Goal: Information Seeking & Learning: Learn about a topic

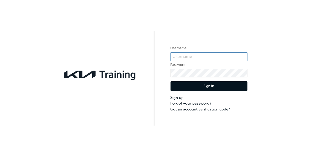
click at [228, 55] on input "text" at bounding box center [208, 56] width 77 height 9
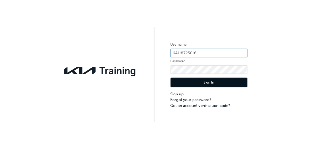
type input "KAU87250I6"
click at [232, 88] on button "Sign In" at bounding box center [208, 86] width 77 height 10
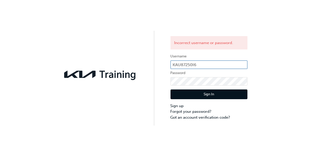
click at [215, 66] on input "KAU87250I6" at bounding box center [208, 64] width 77 height 9
type input "KAU87250I6"
click at [227, 92] on button "Sign In" at bounding box center [208, 94] width 77 height 10
click at [219, 64] on input "KAU87250I6" at bounding box center [208, 64] width 77 height 9
type input "KAU87250I6"
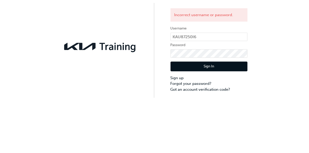
click at [232, 94] on button "Sign In" at bounding box center [208, 94] width 77 height 10
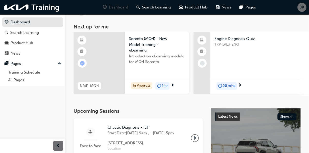
scroll to position [23, 0]
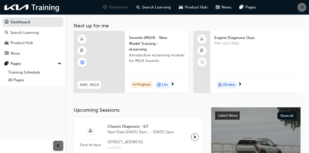
click at [269, 89] on div "20 mins" at bounding box center [259, 85] width 99 height 16
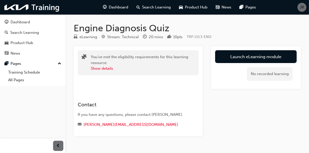
click at [285, 55] on link "Launch eLearning module" at bounding box center [255, 56] width 81 height 13
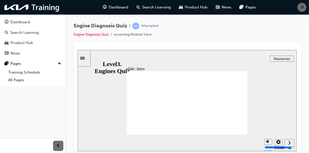
click at [288, 143] on icon "Next (Ctrl+Alt+Period)" at bounding box center [289, 142] width 3 height 5
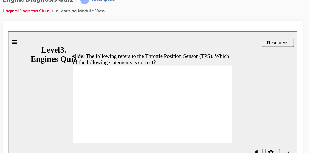
radio input "true"
click at [220, 122] on icon "Submit (Ctrl+Alt+S)" at bounding box center [218, 123] width 4 height 5
radio input "true"
click at [218, 124] on icon "Submit (Ctrl+Alt+S)" at bounding box center [218, 123] width 4 height 5
radio input "true"
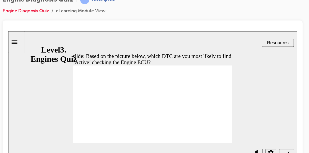
click at [219, 126] on span "Submit (Ctrl+Alt+S)" at bounding box center [218, 125] width 4 height 4
radio input "true"
click at [219, 126] on span "Submit (Ctrl+Alt+S)" at bounding box center [218, 125] width 4 height 4
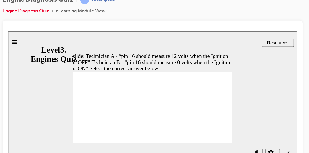
click at [204, 70] on div "slide: Technician A - “pin 16 should measure 12 volts when the Ignition is OFF”…" at bounding box center [117, 81] width 219 height 101
click at [201, 98] on div "slide: Technician A - “pin 16 should measure 12 volts when the Ignition is OFF”…" at bounding box center [117, 81] width 219 height 101
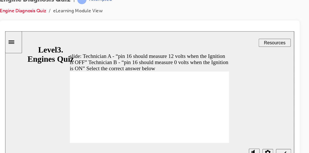
radio input "true"
click at [219, 126] on div "Submit (Ctrl+Alt+S)" at bounding box center [215, 123] width 7 height 5
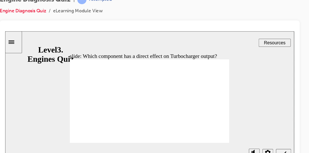
radio input "true"
click at [216, 126] on span "Submit (Ctrl+Alt+S)" at bounding box center [216, 125] width 4 height 4
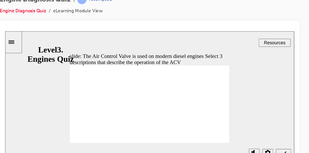
checkbox input "true"
click at [214, 127] on div "Submit (Ctrl+Alt+S)" at bounding box center [215, 123] width 7 height 5
checkbox input "false"
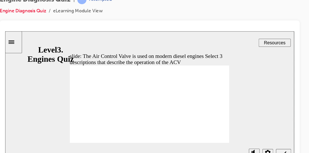
checkbox input "true"
click at [214, 123] on icon "Submit (Ctrl+Alt+S)" at bounding box center [216, 123] width 4 height 5
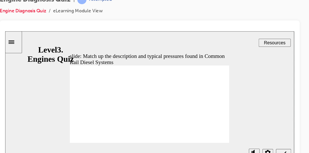
click at [216, 122] on icon "Submit (Ctrl+Alt+S)" at bounding box center [216, 123] width 4 height 5
click at [214, 127] on div "Submit (Ctrl+Alt+S)" at bounding box center [215, 123] width 7 height 5
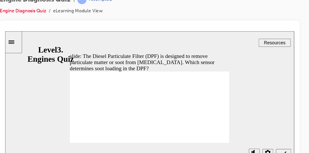
radio input "true"
click at [215, 125] on icon "Submit (Ctrl+Alt+S)" at bounding box center [216, 123] width 4 height 5
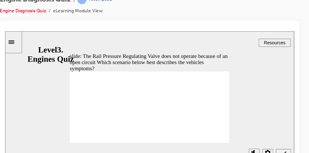
radio input "true"
click at [215, 126] on span "Submit (Ctrl+Alt+S)" at bounding box center [216, 125] width 4 height 4
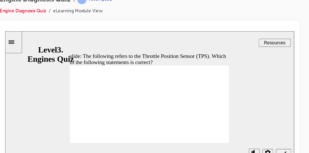
radio input "true"
click at [216, 125] on icon "Submit (Ctrl+Alt+S)" at bounding box center [216, 123] width 4 height 5
radio input "true"
click at [217, 124] on icon "Submit (Ctrl+Alt+S)" at bounding box center [216, 123] width 4 height 5
radio input "true"
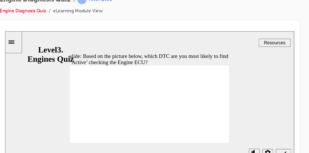
click at [215, 127] on span "Submit (Ctrl+Alt+S)" at bounding box center [216, 125] width 4 height 4
radio input "true"
click at [216, 125] on icon "Submit (Ctrl+Alt+S)" at bounding box center [216, 123] width 4 height 5
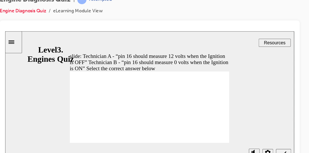
radio input "true"
click at [215, 124] on icon "Submit (Ctrl+Alt+S)" at bounding box center [216, 123] width 4 height 3
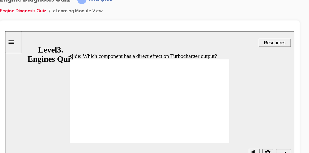
radio input "true"
click at [214, 125] on icon "Submit (Ctrl+Alt+S)" at bounding box center [216, 123] width 4 height 5
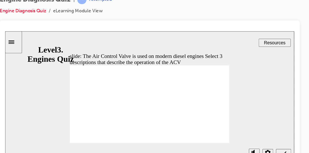
checkbox input "true"
click at [214, 126] on span "Submit (Ctrl+Alt+S)" at bounding box center [216, 125] width 4 height 4
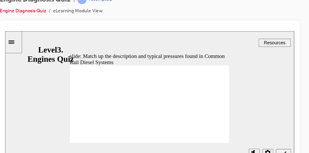
click at [213, 127] on div "Submit (Ctrl+Alt+S)" at bounding box center [215, 123] width 7 height 5
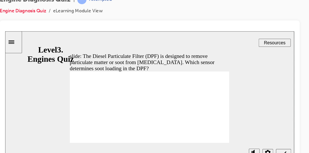
radio input "true"
click at [215, 126] on span "Submit (Ctrl+Alt+S)" at bounding box center [216, 125] width 4 height 4
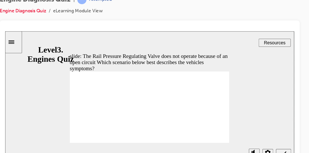
radio input "true"
click at [218, 125] on icon "Submit (Ctrl+Alt+S)" at bounding box center [216, 123] width 4 height 5
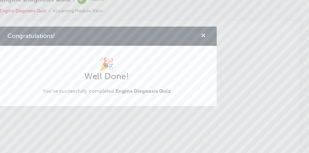
click at [226, 56] on span "cross-icon" at bounding box center [228, 53] width 4 height 5
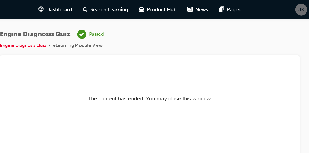
click at [120, 9] on span "Dashboard" at bounding box center [118, 7] width 19 height 6
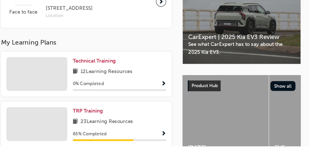
scroll to position [117, 0]
click at [98, 143] on div at bounding box center [101, 136] width 46 height 26
click at [141, 138] on span "23 Learning Resources" at bounding box center [154, 134] width 40 height 6
click at [197, 146] on span "Show Progress" at bounding box center [197, 143] width 4 height 5
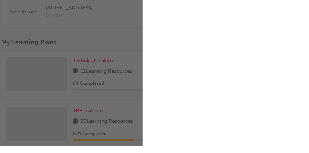
click at [195, 138] on span "Learning resource not found" at bounding box center [210, 135] width 51 height 5
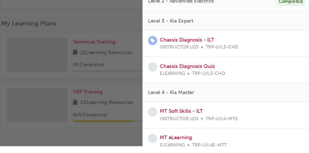
scroll to position [0, 0]
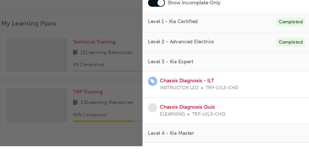
click at [128, 119] on div "button" at bounding box center [90, 76] width 181 height 153
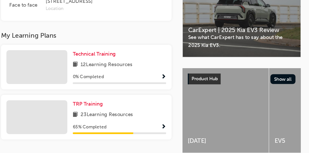
scroll to position [131, 0]
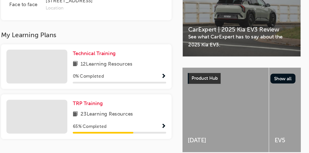
click at [154, 123] on span "23 Learning Resources" at bounding box center [154, 120] width 40 height 6
click at [133, 115] on link "TRP Training" at bounding box center [140, 112] width 25 height 6
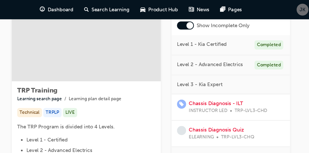
scroll to position [42, 0]
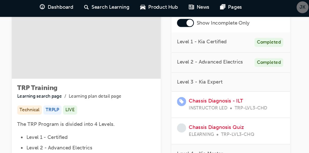
click at [286, 62] on div "Level 3 - Kia Expert" at bounding box center [248, 64] width 90 height 14
click at [273, 65] on div "Level 3 - Kia Expert" at bounding box center [248, 64] width 90 height 14
click at [273, 49] on div "Completed" at bounding box center [276, 49] width 22 height 7
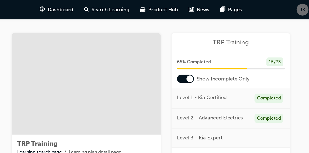
scroll to position [0, 0]
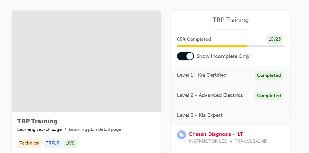
click at [283, 87] on div "Level 2 - Advanced Electrics Completed" at bounding box center [248, 91] width 90 height 15
click at [280, 87] on div "Level 2 - Advanced Electrics Completed" at bounding box center [248, 91] width 90 height 15
click at [255, 88] on span "Level 2 - Advanced Electrics" at bounding box center [232, 91] width 50 height 6
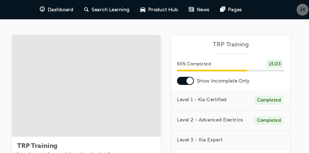
click at [114, 7] on span "Dashboard" at bounding box center [118, 7] width 19 height 6
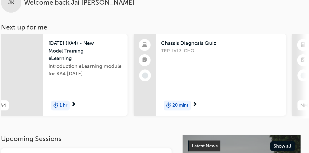
scroll to position [0, 260]
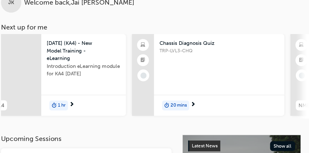
click at [263, 108] on div "20 mins" at bounding box center [238, 108] width 99 height 16
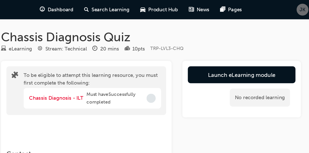
click at [116, 8] on span "Dashboard" at bounding box center [118, 7] width 19 height 6
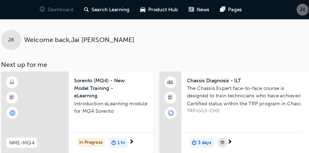
click at [303, 7] on span "JK" at bounding box center [301, 7] width 4 height 6
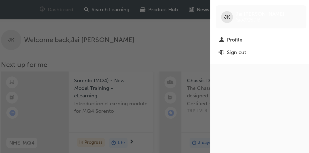
click at [269, 41] on div "Sign out" at bounding box center [270, 40] width 64 height 6
